Goal: Transaction & Acquisition: Purchase product/service

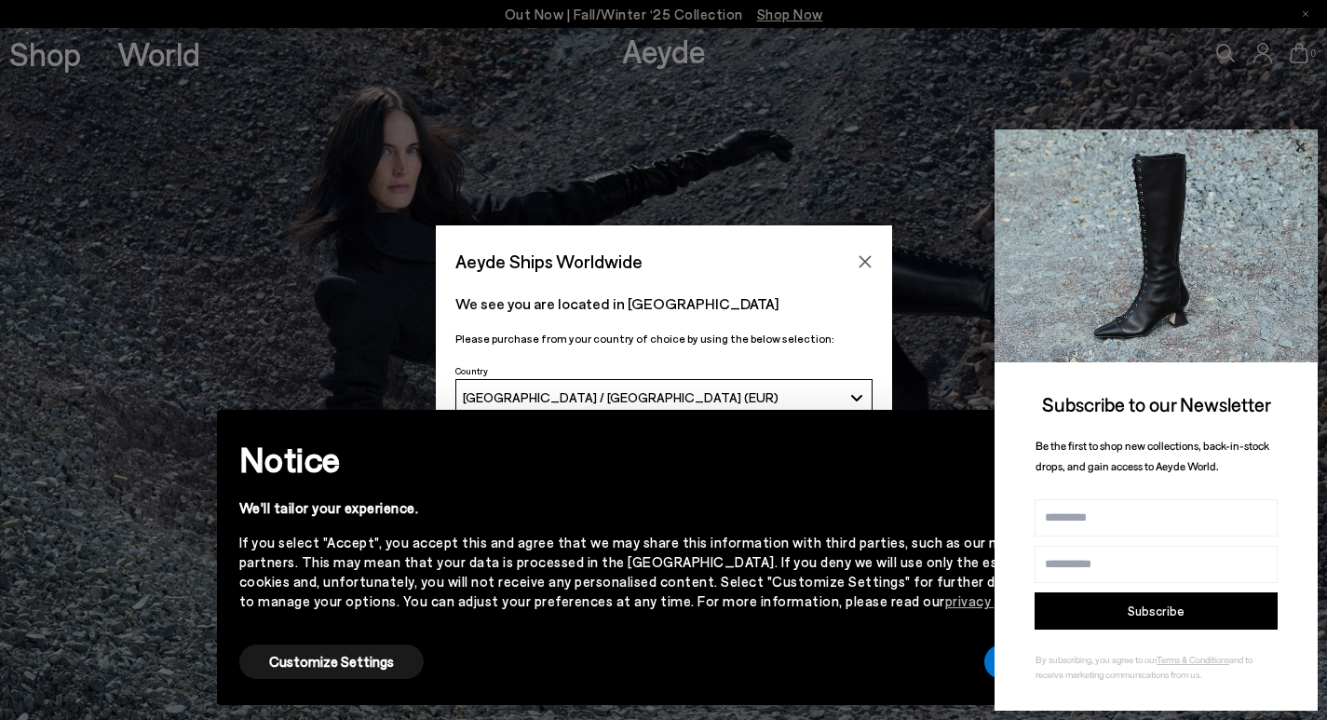
click at [1305, 146] on icon at bounding box center [1300, 147] width 24 height 24
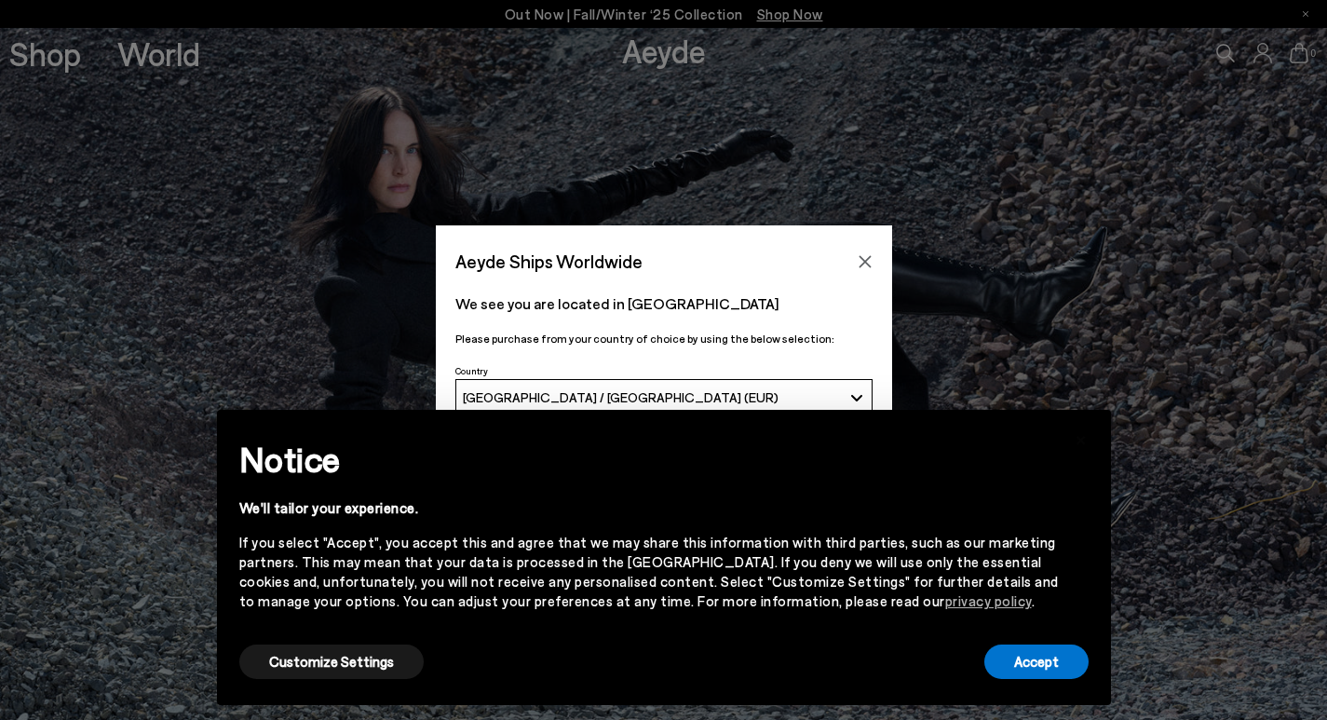
drag, startPoint x: 863, startPoint y: 256, endPoint x: 866, endPoint y: 374, distance: 118.3
click at [866, 280] on div "Aeyde Ships Worldwide We see you are located in Italia Please purchase from you…" at bounding box center [664, 359] width 456 height 268
click at [1037, 655] on button "Accept" at bounding box center [1036, 661] width 104 height 34
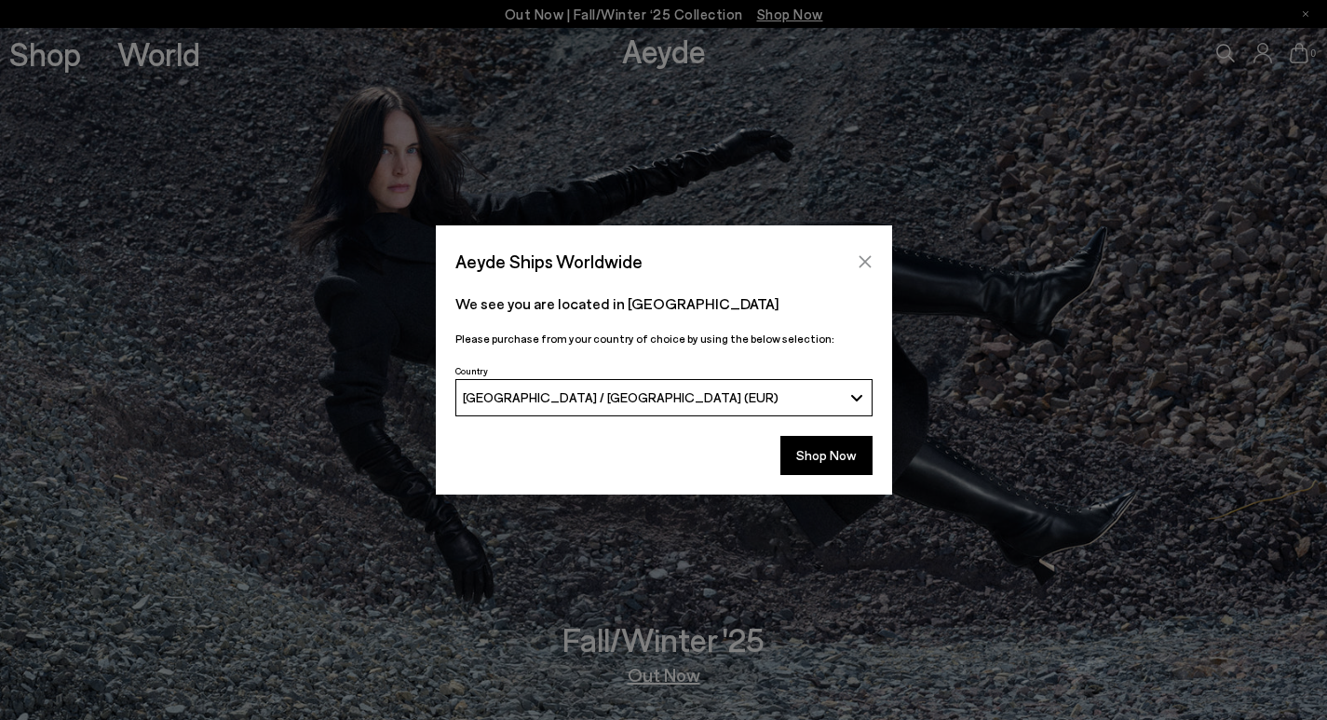
click at [859, 261] on icon "Close" at bounding box center [865, 261] width 15 height 15
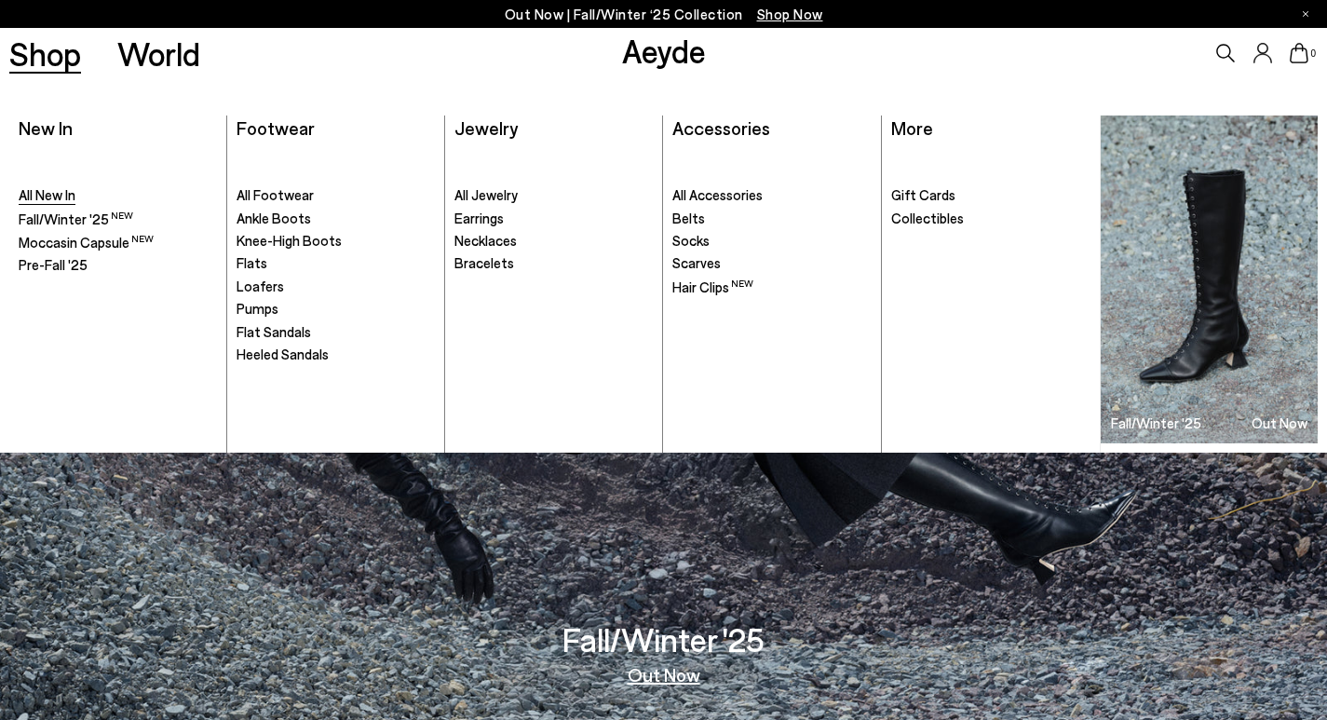
click at [45, 189] on span "All New In" at bounding box center [47, 194] width 57 height 17
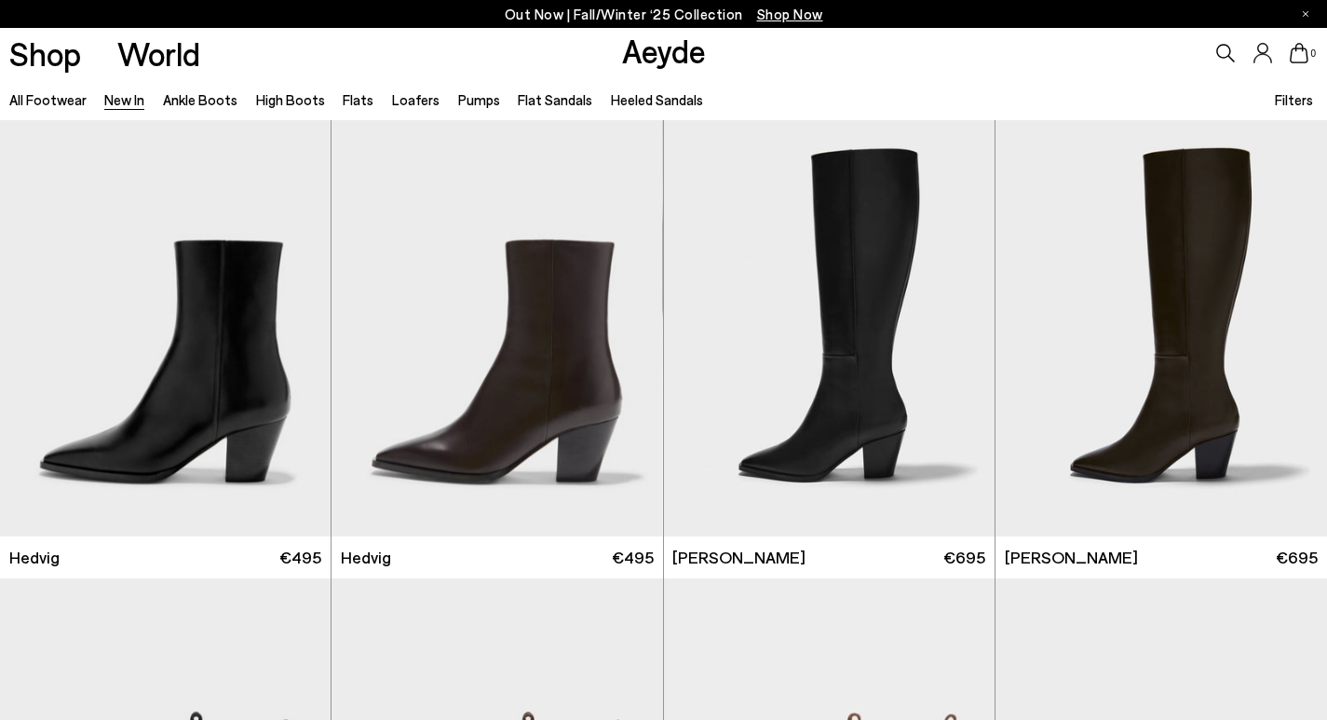
scroll to position [466, 0]
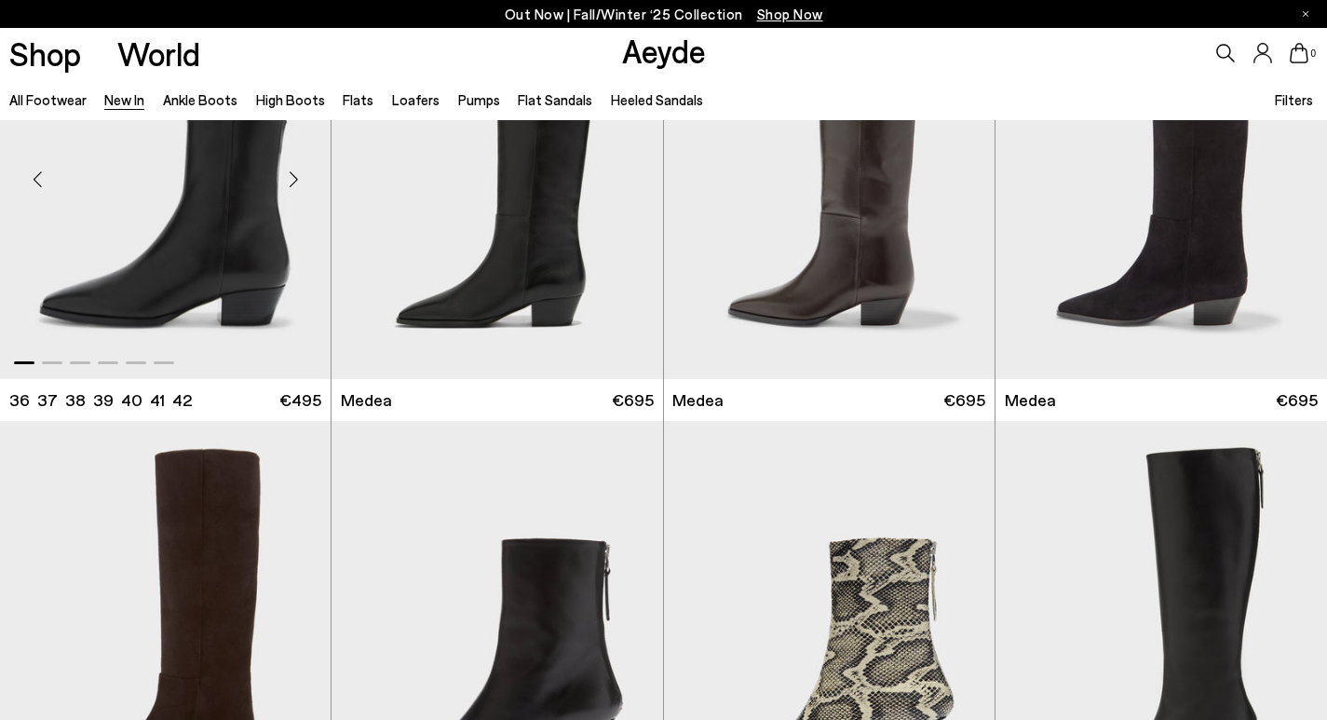
scroll to position [1360, 0]
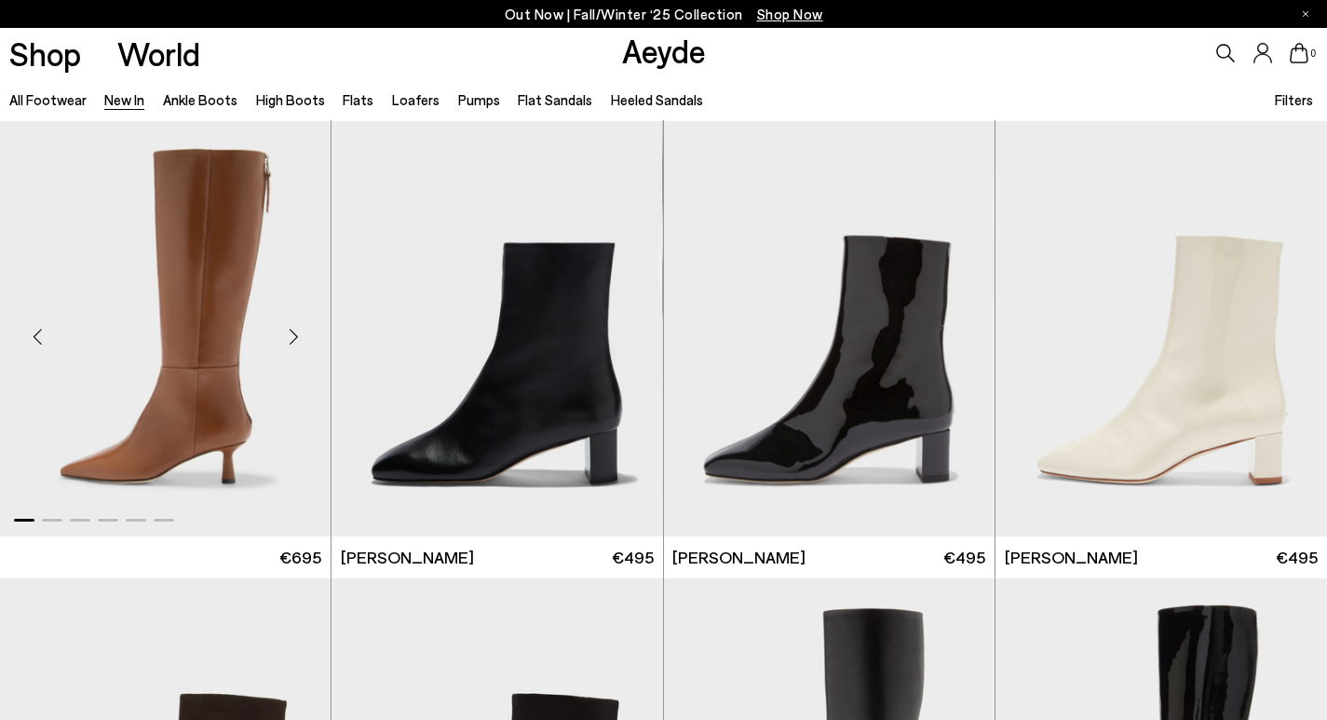
scroll to position [3725, 0]
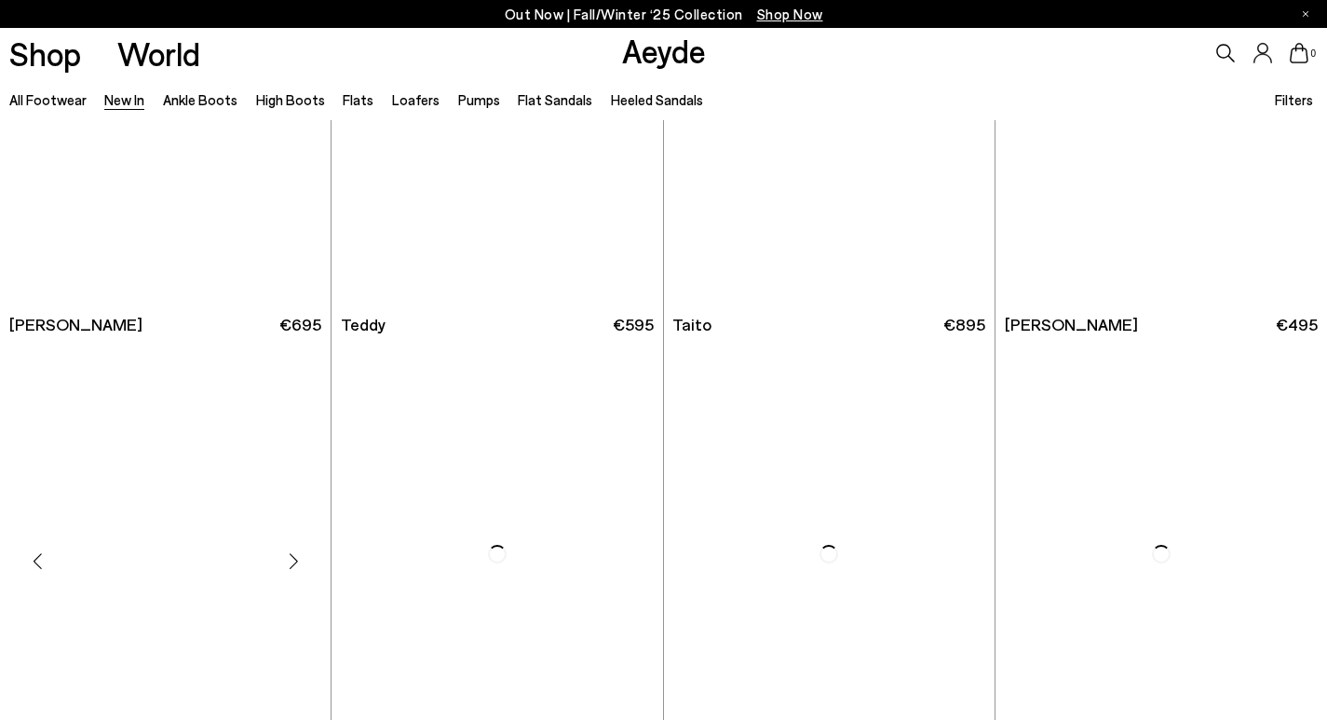
scroll to position [8873, 0]
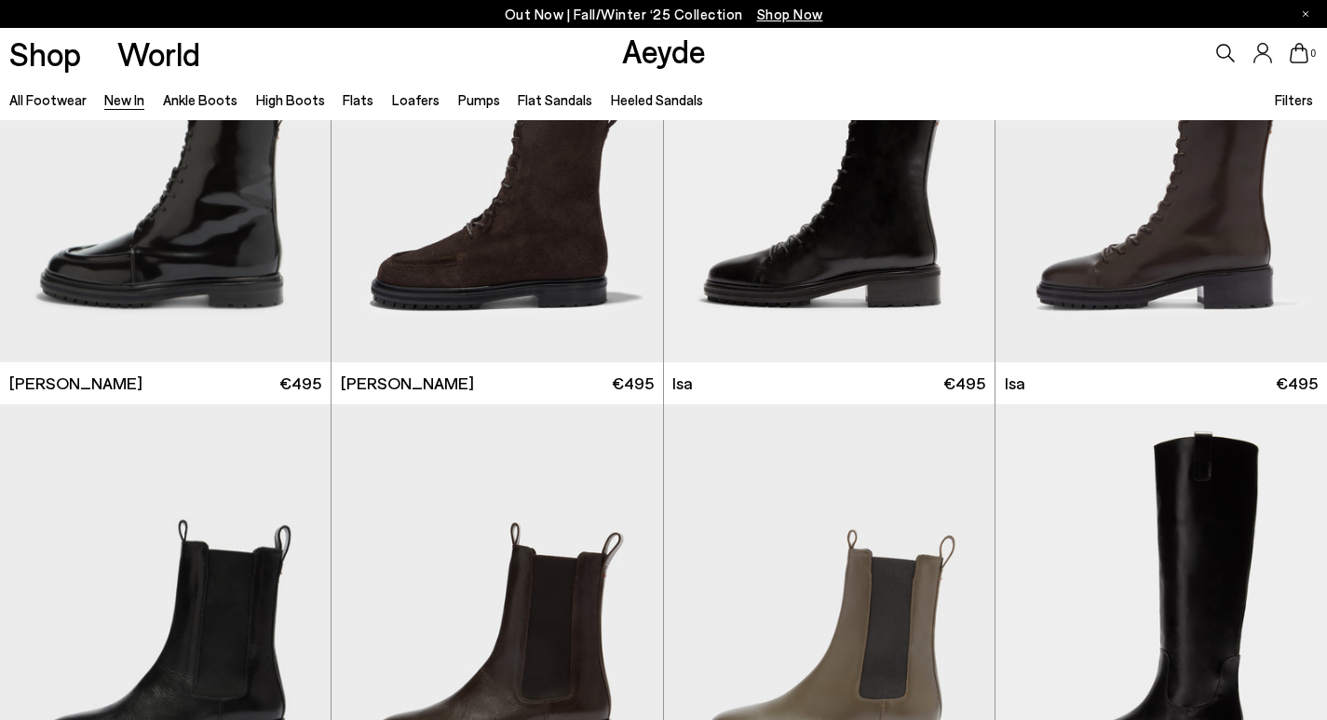
scroll to position [9964, 0]
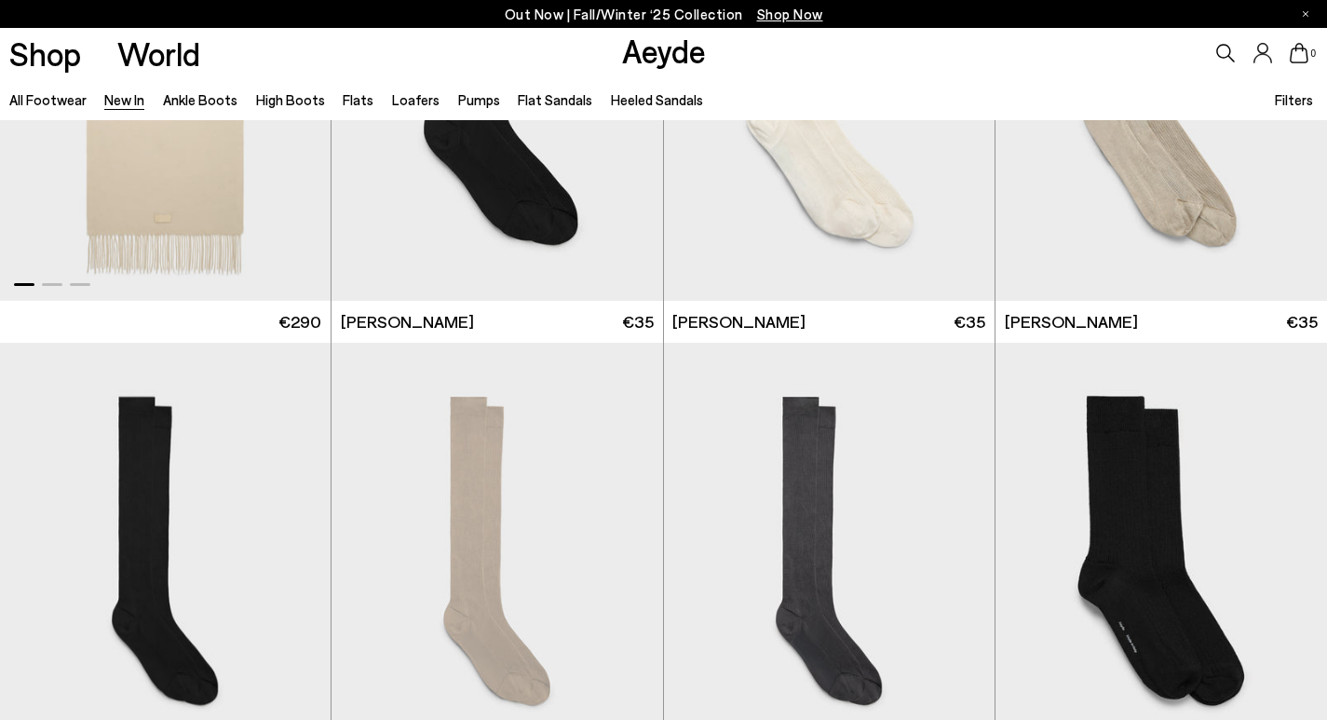
scroll to position [12291, 0]
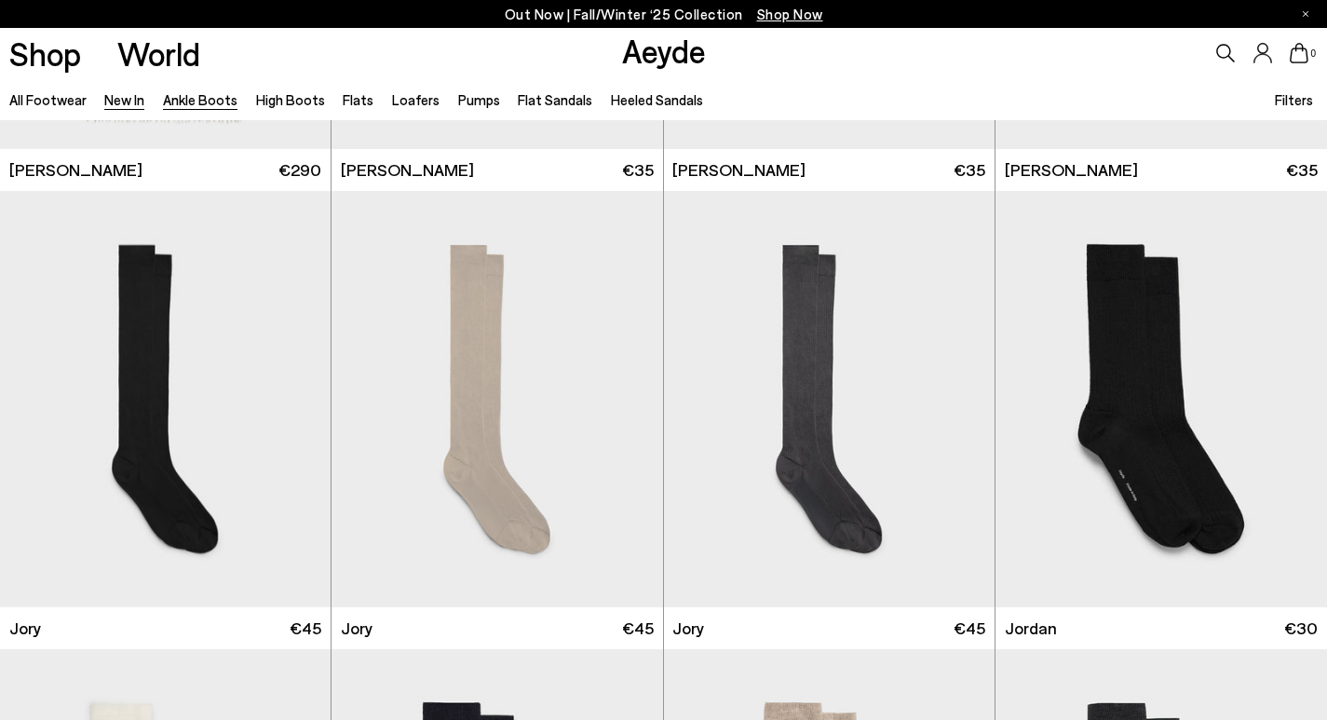
click at [188, 104] on link "Ankle Boots" at bounding box center [200, 99] width 74 height 17
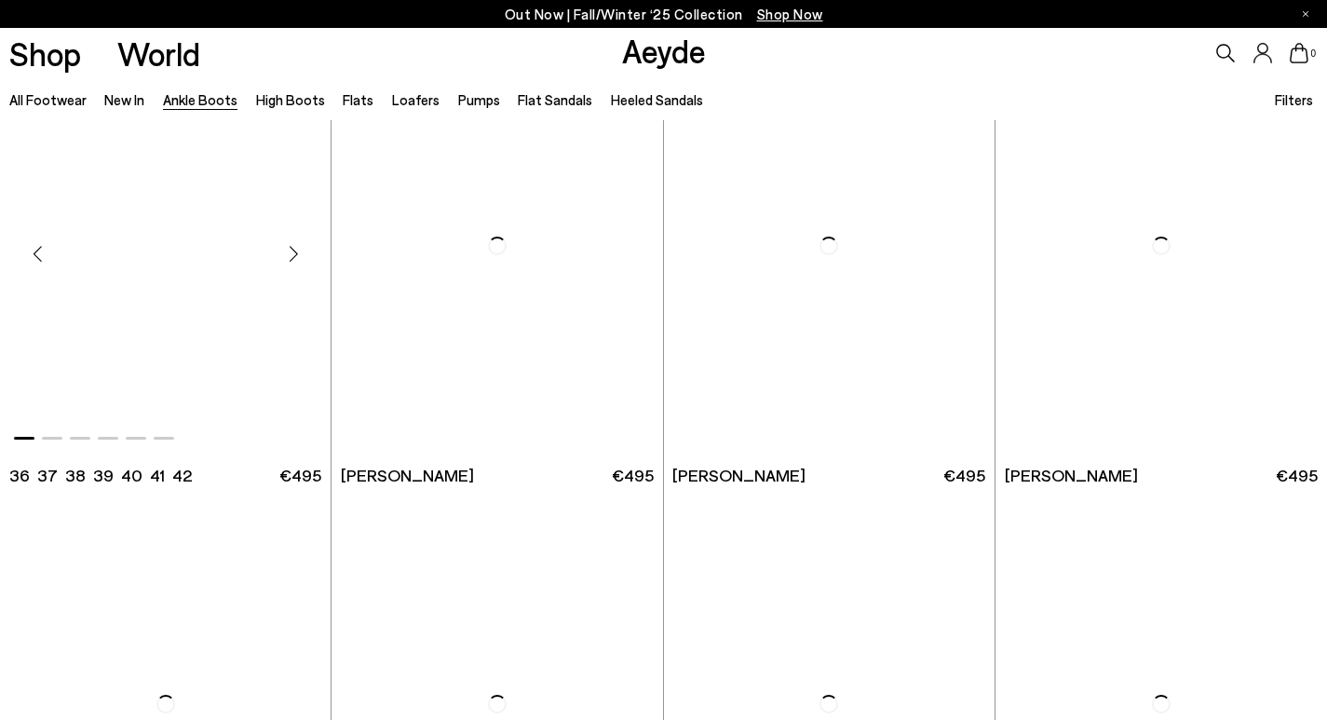
scroll to position [3632, 0]
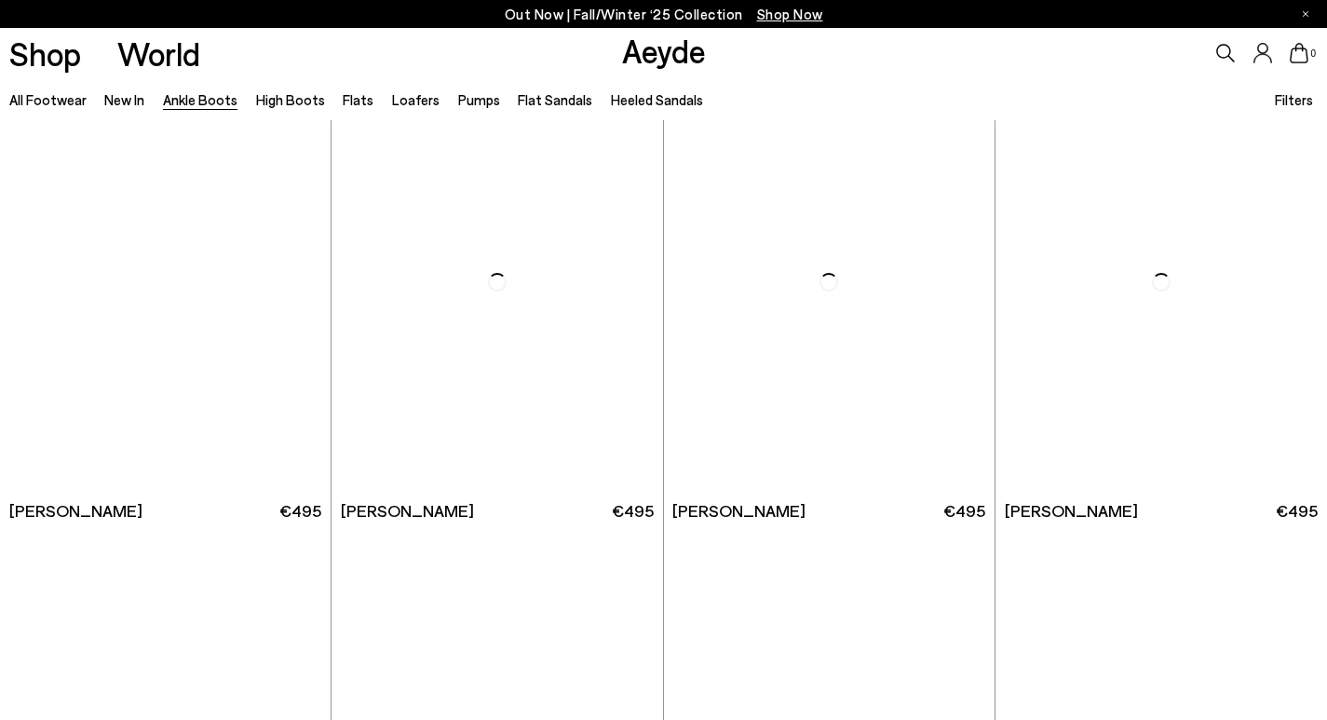
scroll to position [8753, 0]
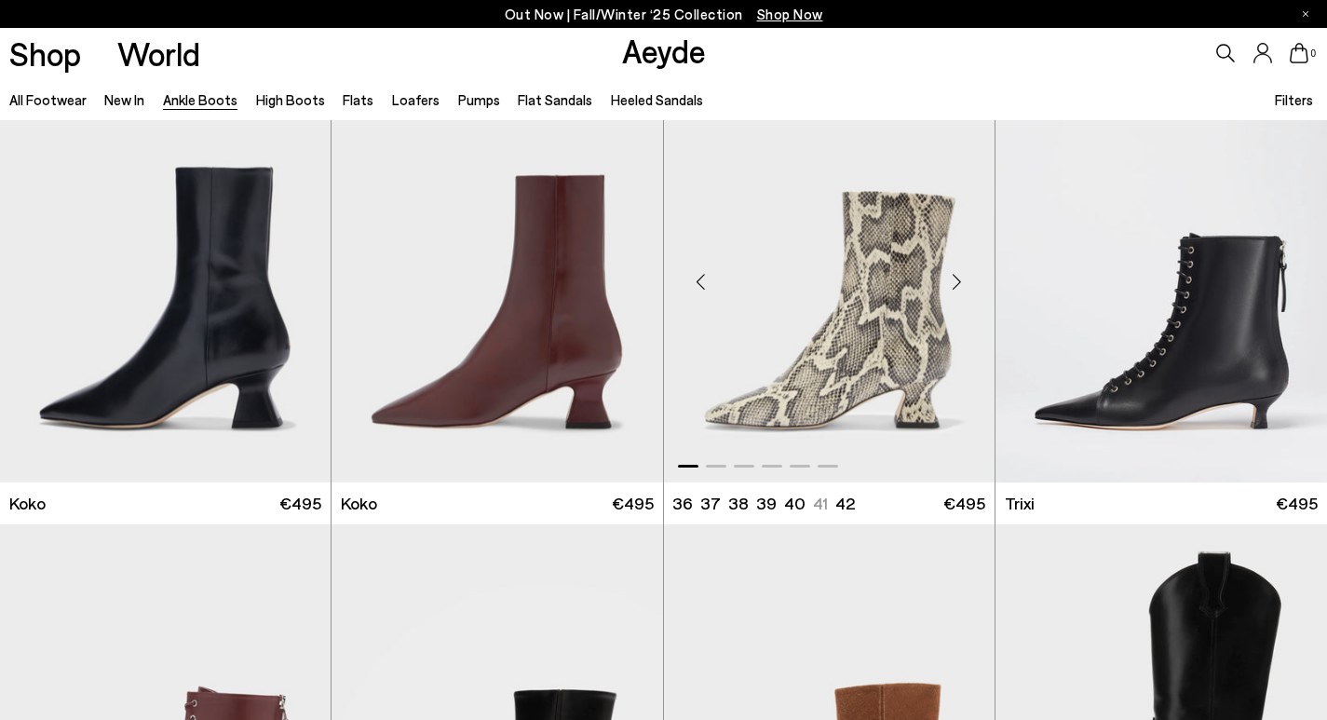
click at [827, 338] on img "1 / 6" at bounding box center [829, 274] width 331 height 416
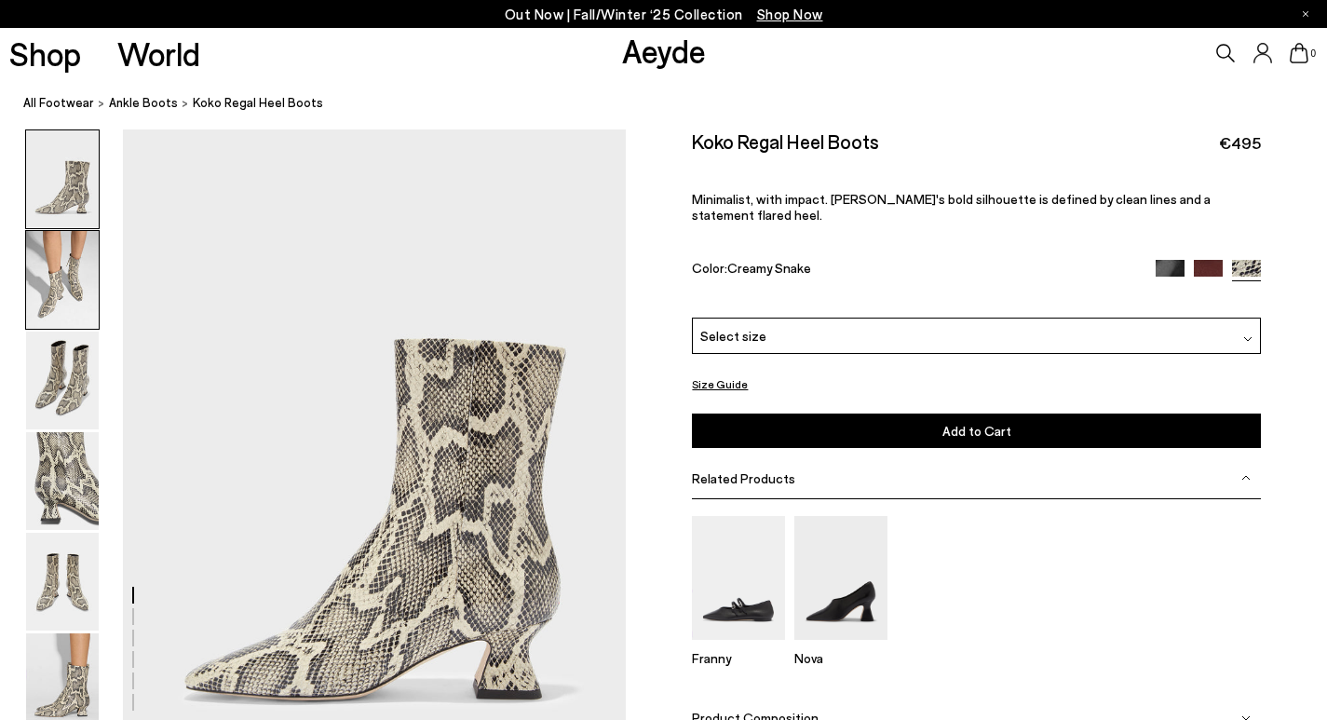
click at [61, 285] on img at bounding box center [62, 280] width 73 height 98
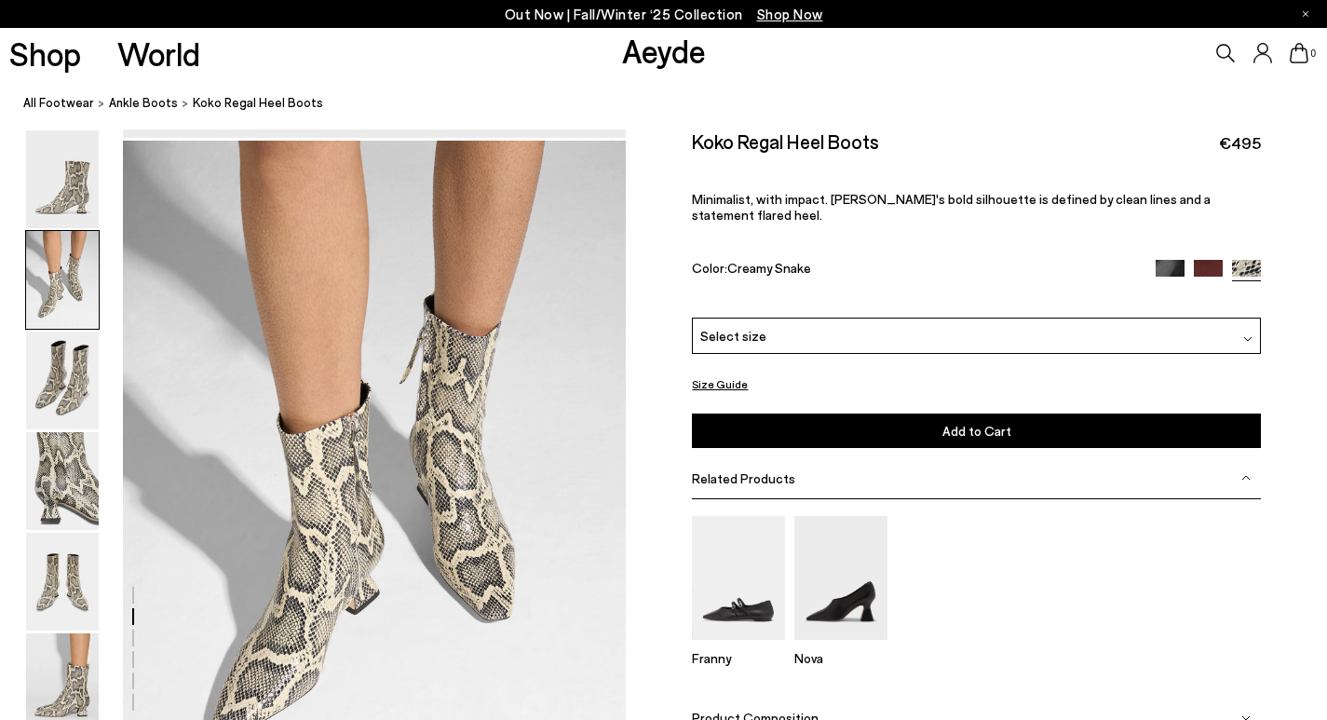
scroll to position [675, 0]
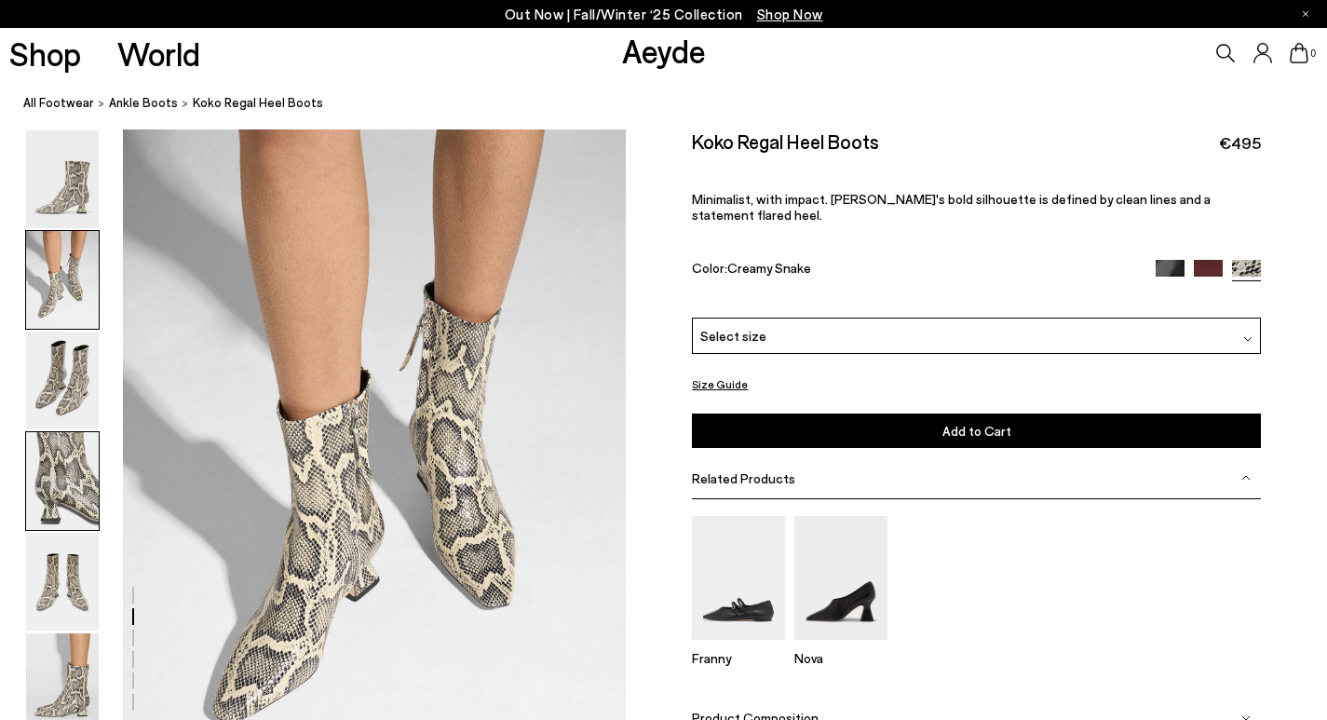
click at [80, 495] on img at bounding box center [62, 481] width 73 height 98
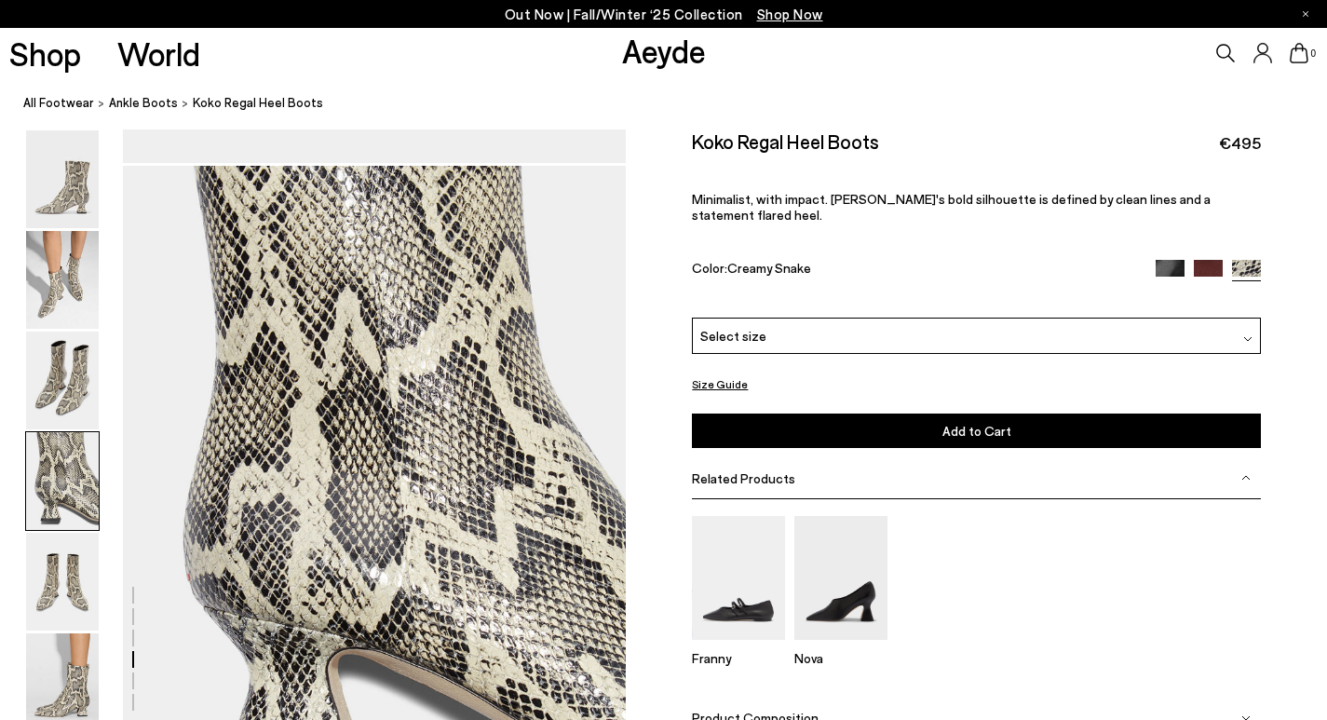
scroll to position [2023, 0]
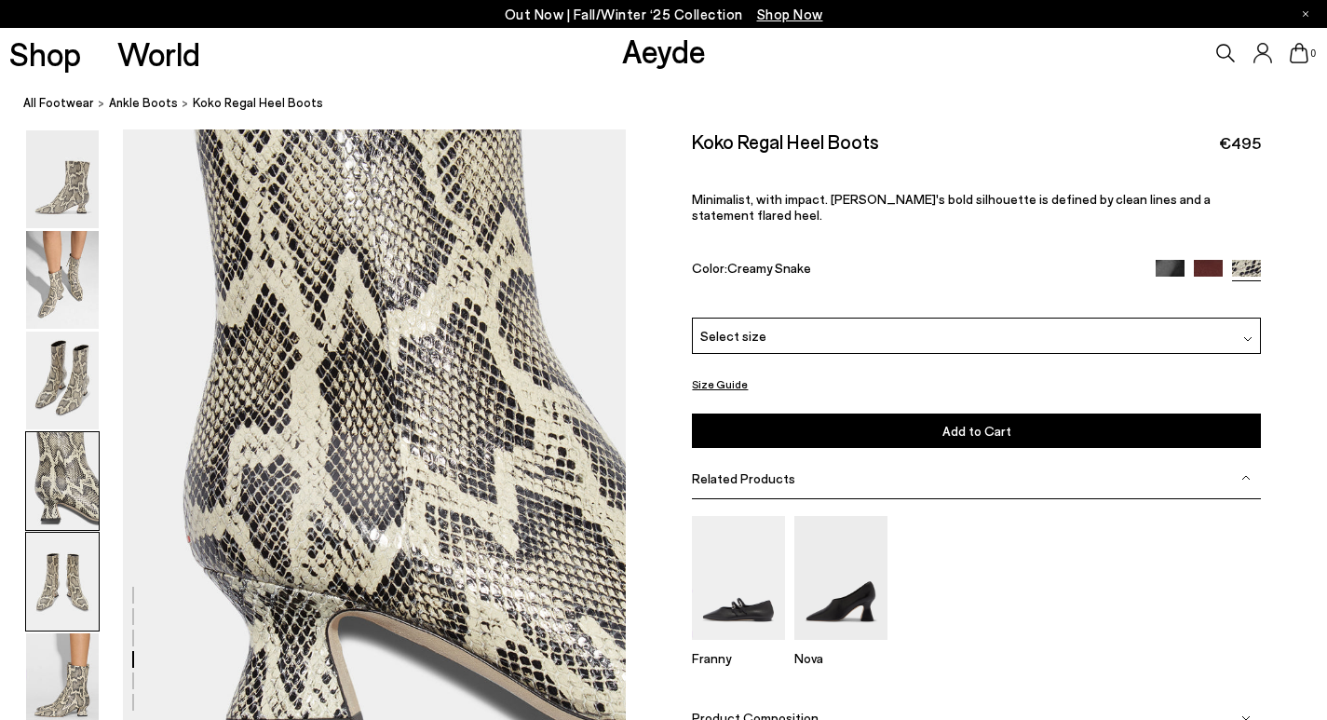
click at [43, 589] on img at bounding box center [62, 582] width 73 height 98
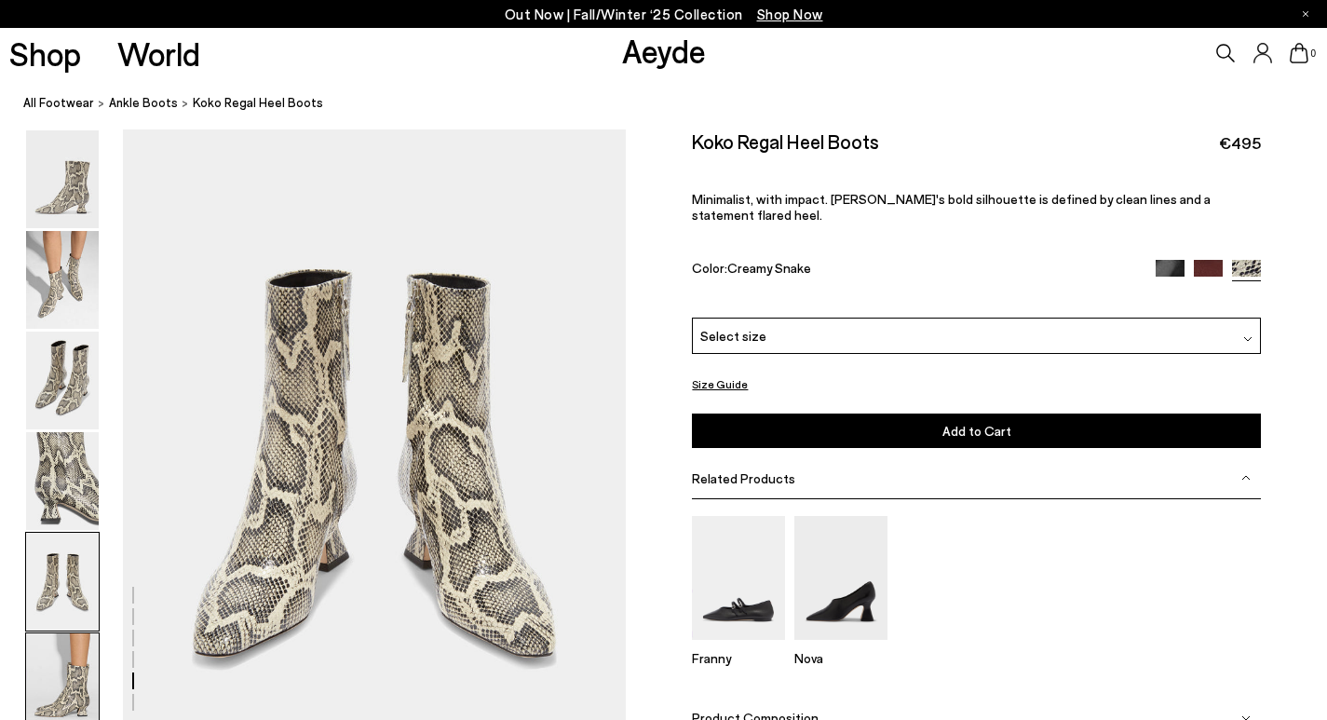
click at [83, 651] on img at bounding box center [62, 682] width 73 height 98
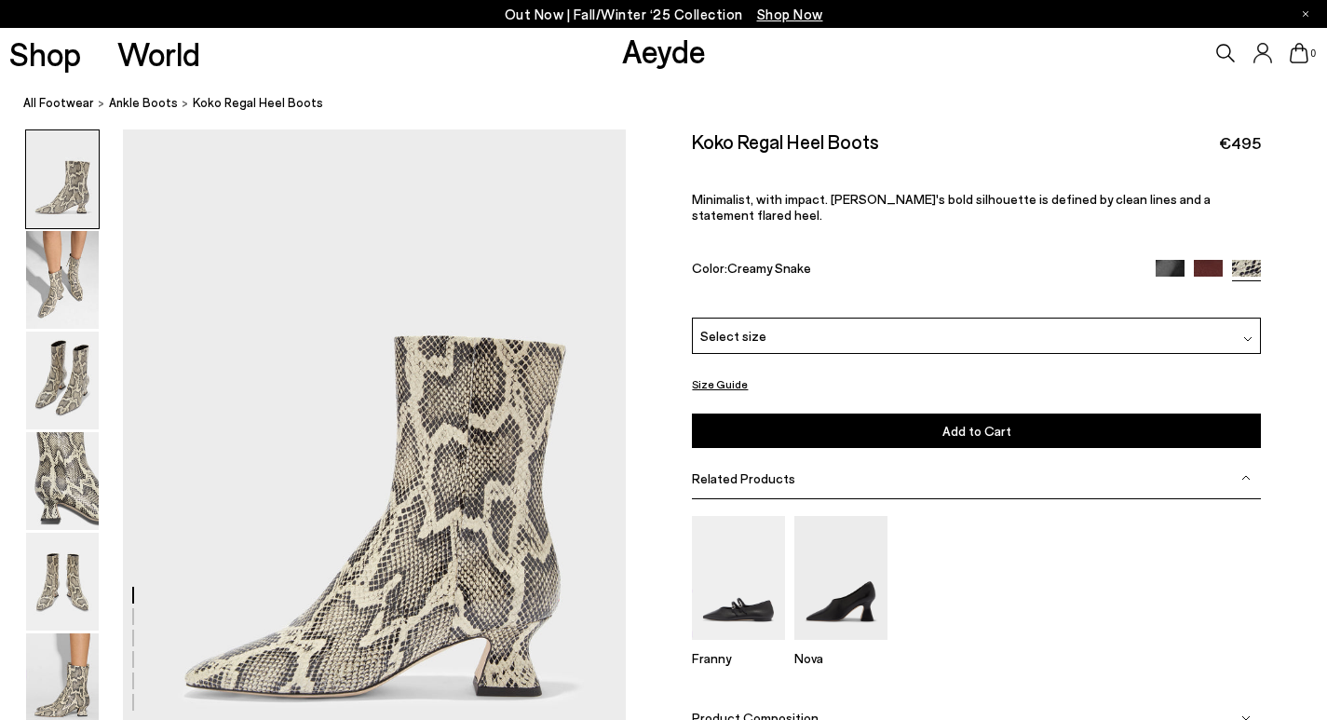
scroll to position [0, 0]
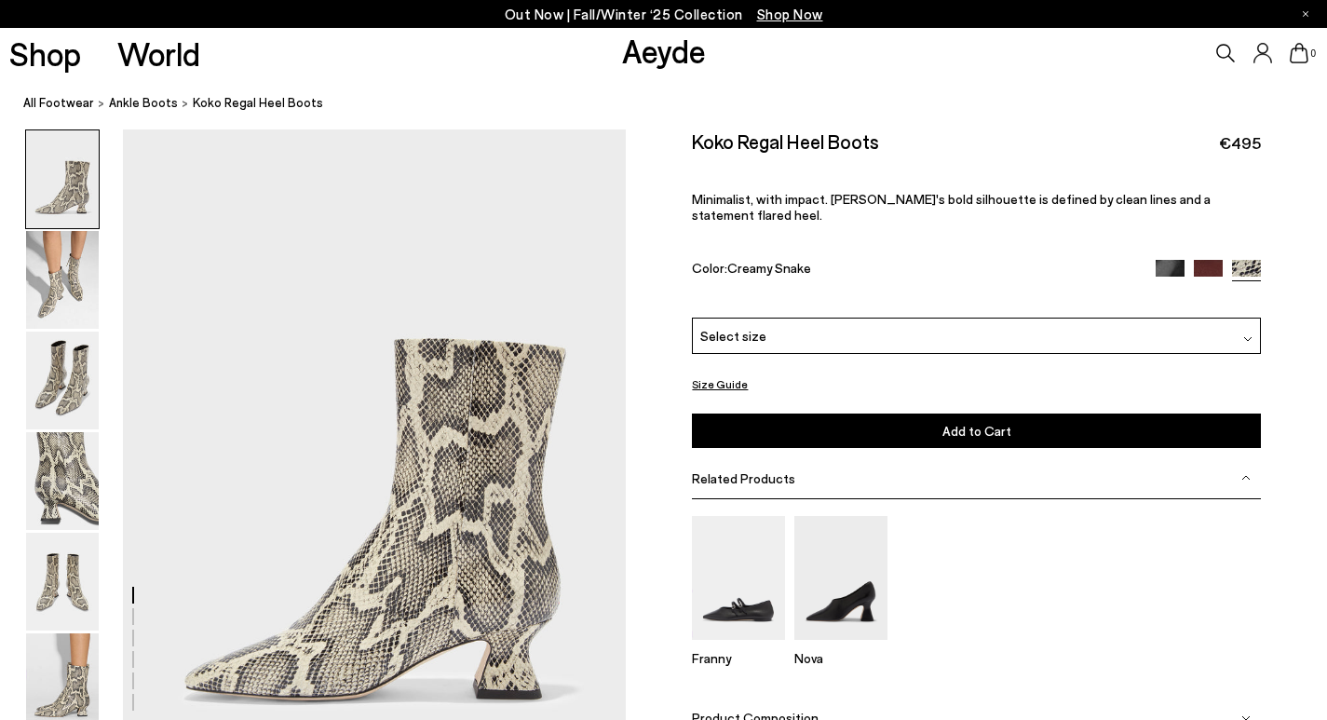
drag, startPoint x: 1305, startPoint y: 167, endPoint x: 1233, endPoint y: 152, distance: 73.2
click at [1300, 166] on div "Size Guide Shoes Belt Our shoes come in European sizing. The easiest way to mea…" at bounding box center [976, 465] width 701 height 673
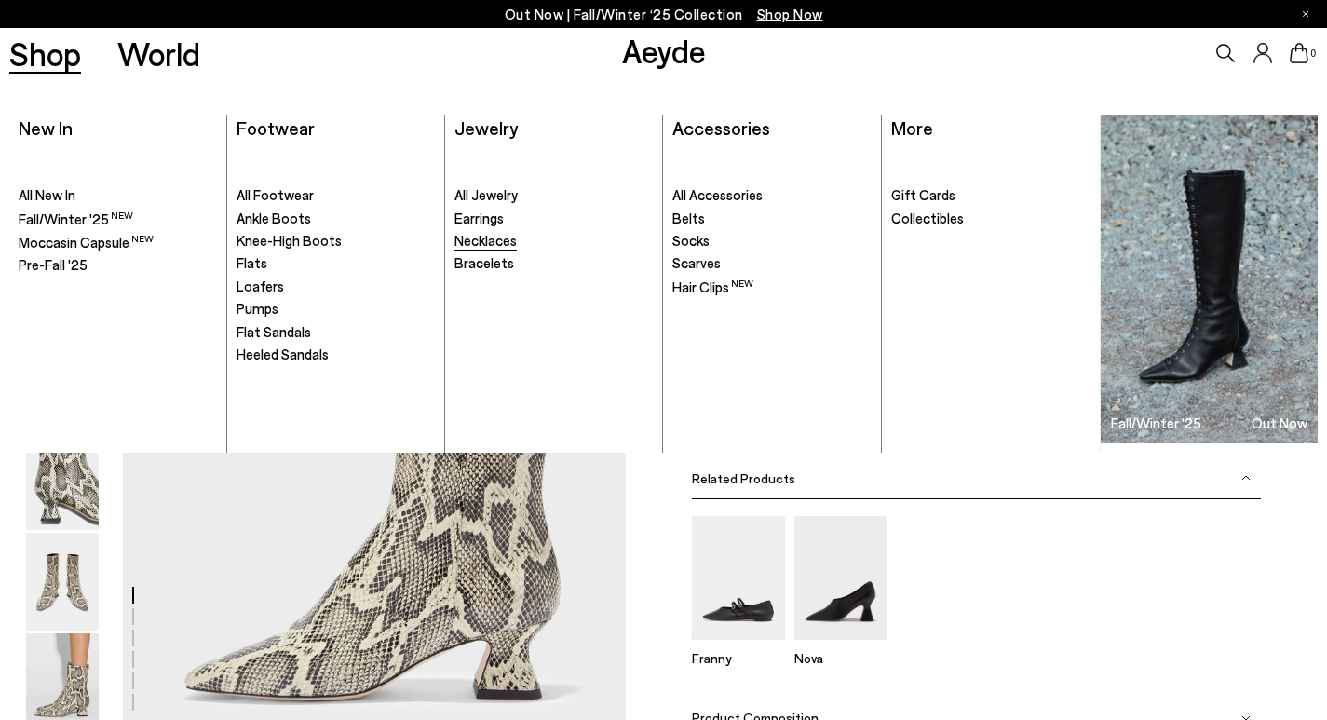
click at [481, 243] on span "Necklaces" at bounding box center [485, 240] width 62 height 17
